Goal: Transaction & Acquisition: Purchase product/service

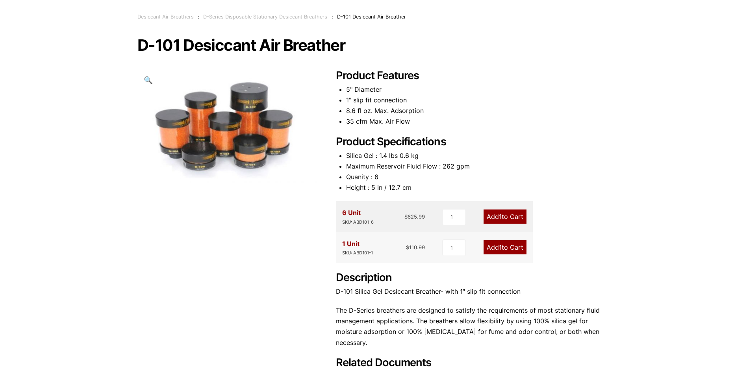
scroll to position [66, 0]
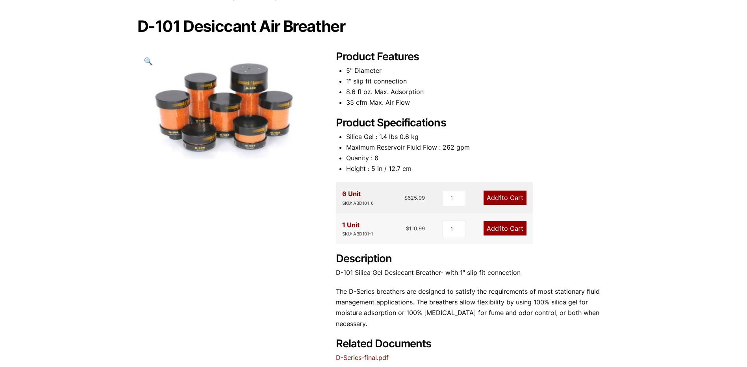
click at [155, 298] on div "D-101 Desiccant Air Breather 🔍 Product Features 5" Diameter 1" slip fit connect…" at bounding box center [373, 190] width 472 height 345
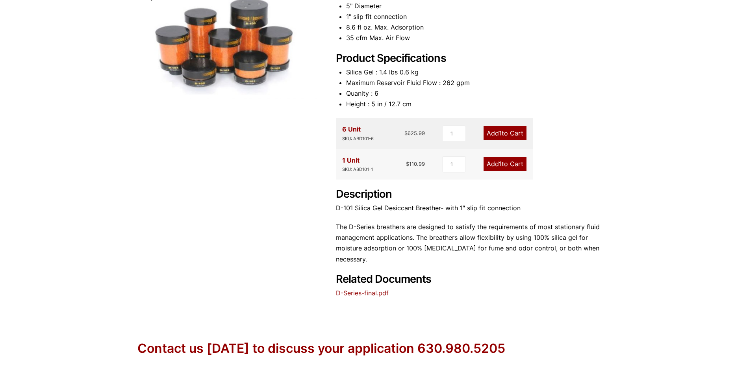
scroll to position [0, 0]
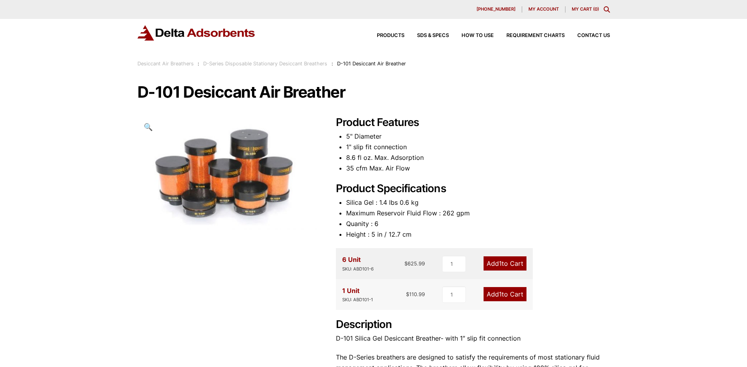
click at [513, 263] on link "Add 1 to Cart" at bounding box center [504, 263] width 43 height 14
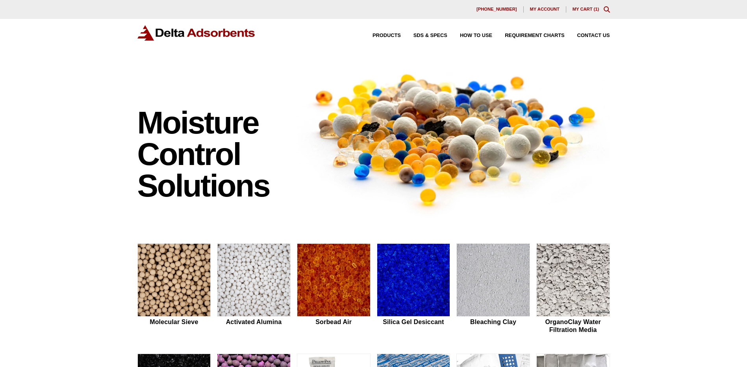
click at [596, 11] on span "1" at bounding box center [596, 9] width 2 height 5
